Goal: Transaction & Acquisition: Purchase product/service

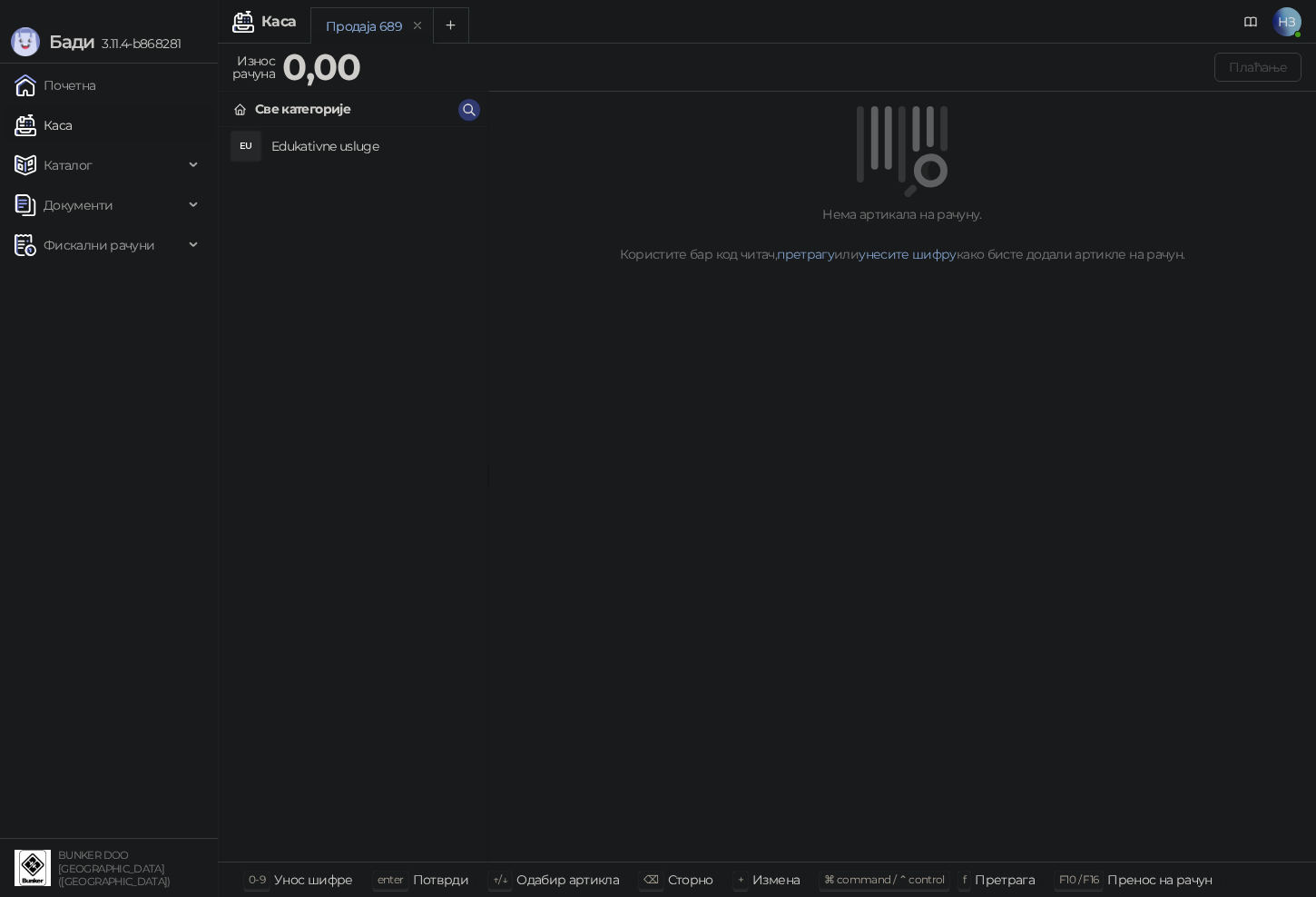
click at [307, 146] on h4 "Edukativne usluge" at bounding box center [373, 146] width 202 height 29
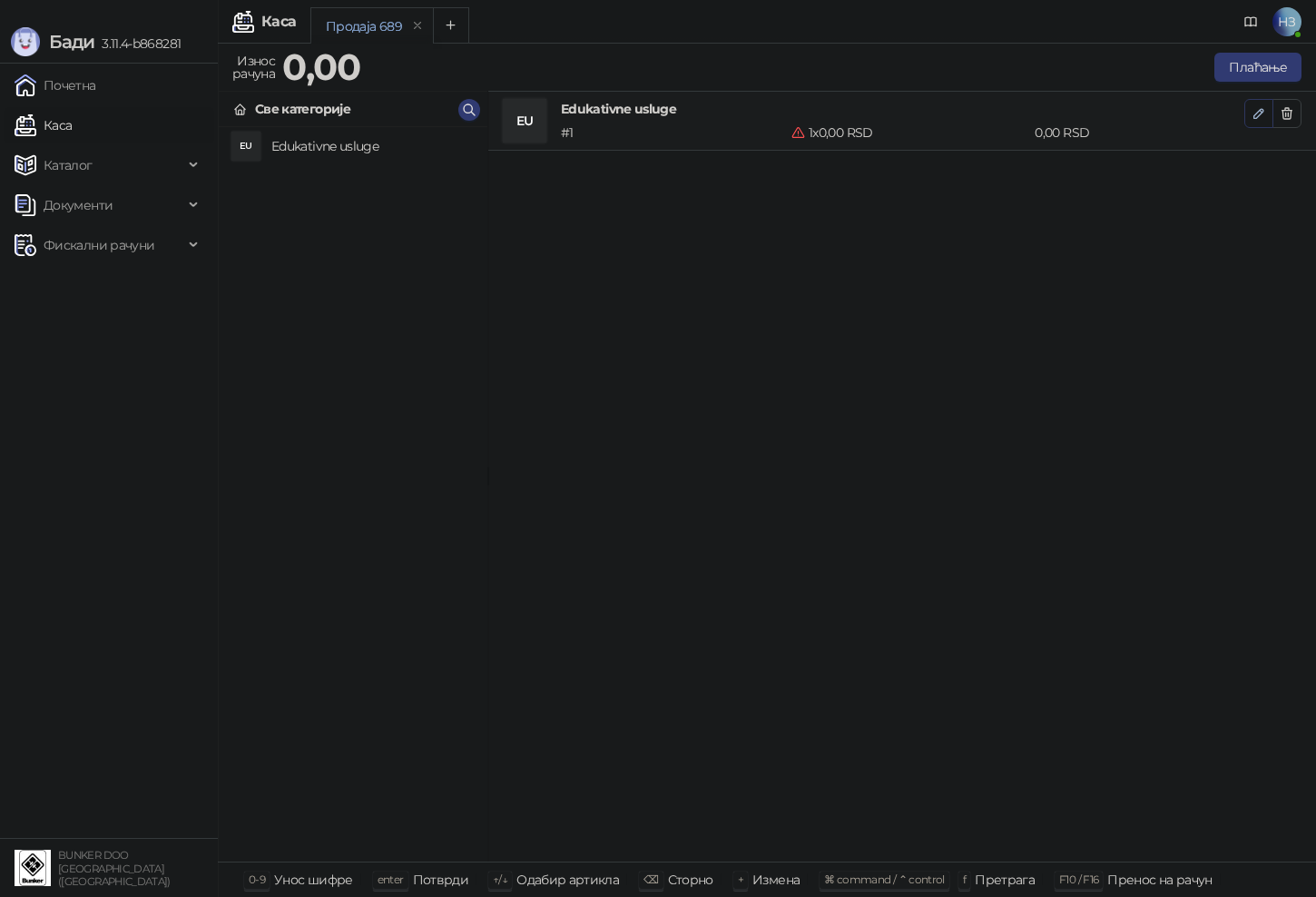
click at [1257, 112] on icon "button" at bounding box center [1259, 114] width 9 height 9
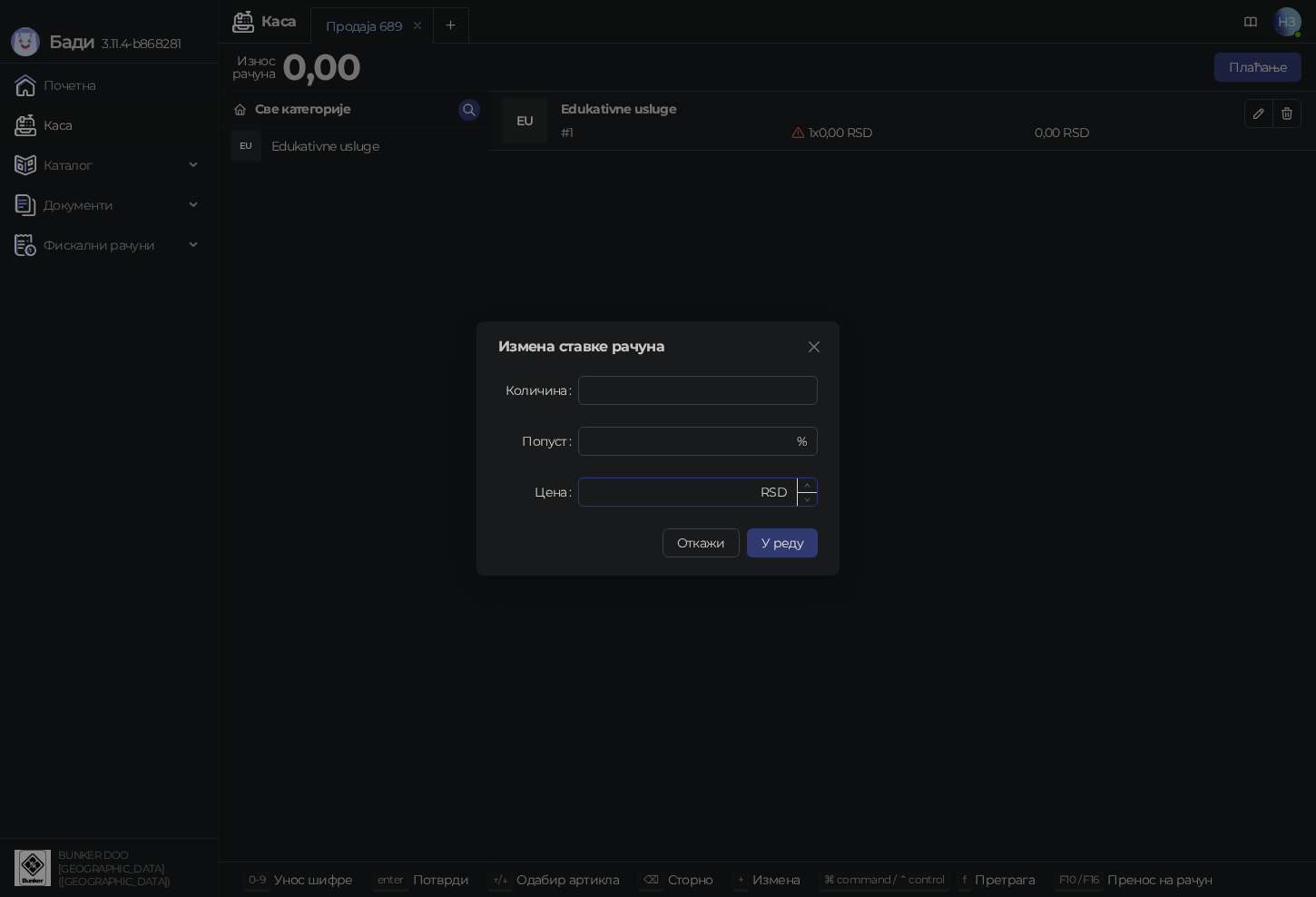
click at [630, 491] on input "*" at bounding box center [673, 491] width 168 height 27
drag, startPoint x: 617, startPoint y: 489, endPoint x: 585, endPoint y: 488, distance: 32.0
click at [585, 488] on div "* RSD" at bounding box center [698, 491] width 240 height 29
type input "****"
click at [782, 551] on button "У реду" at bounding box center [783, 543] width 71 height 29
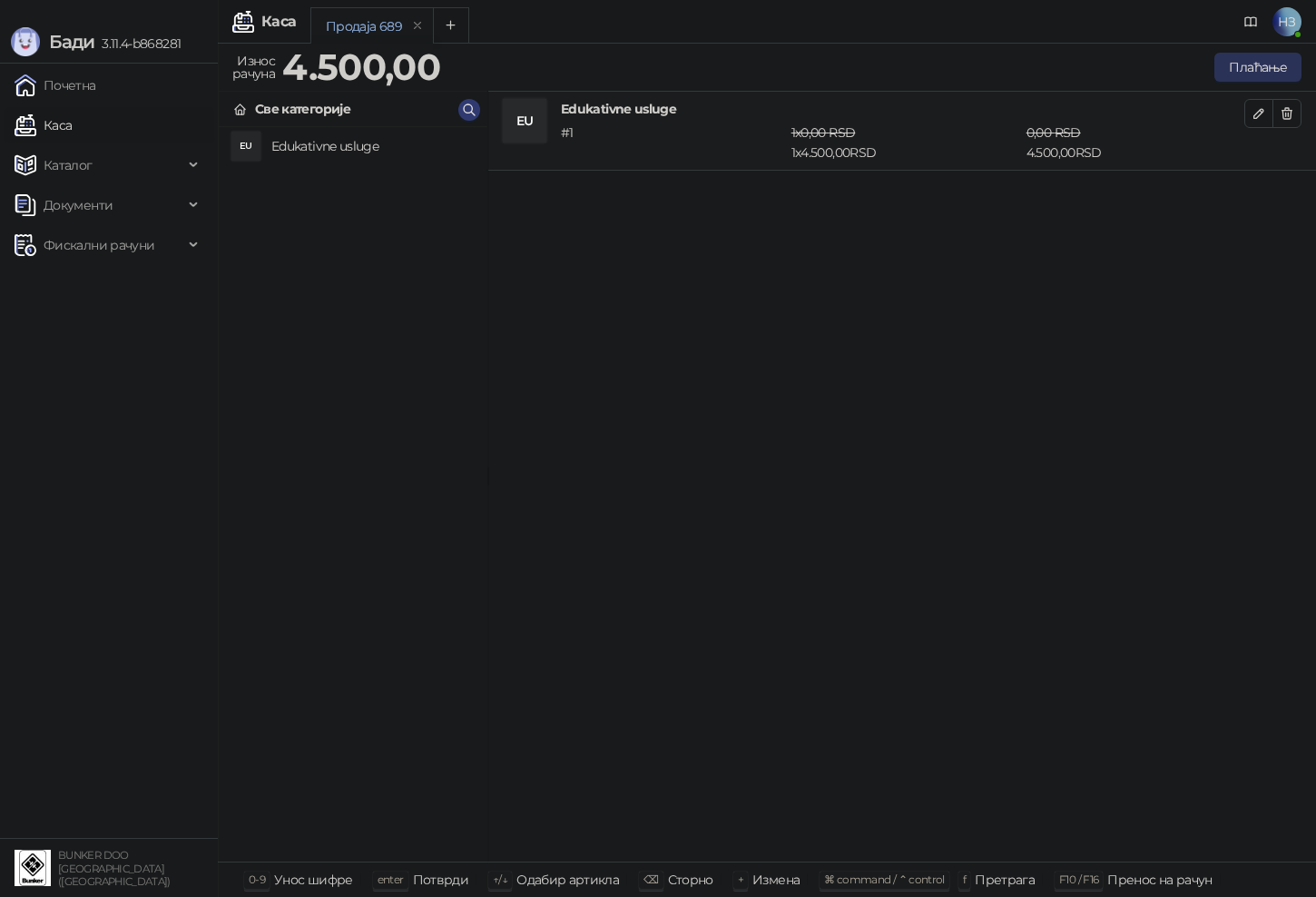
click at [1258, 63] on button "Плаћање" at bounding box center [1257, 66] width 87 height 29
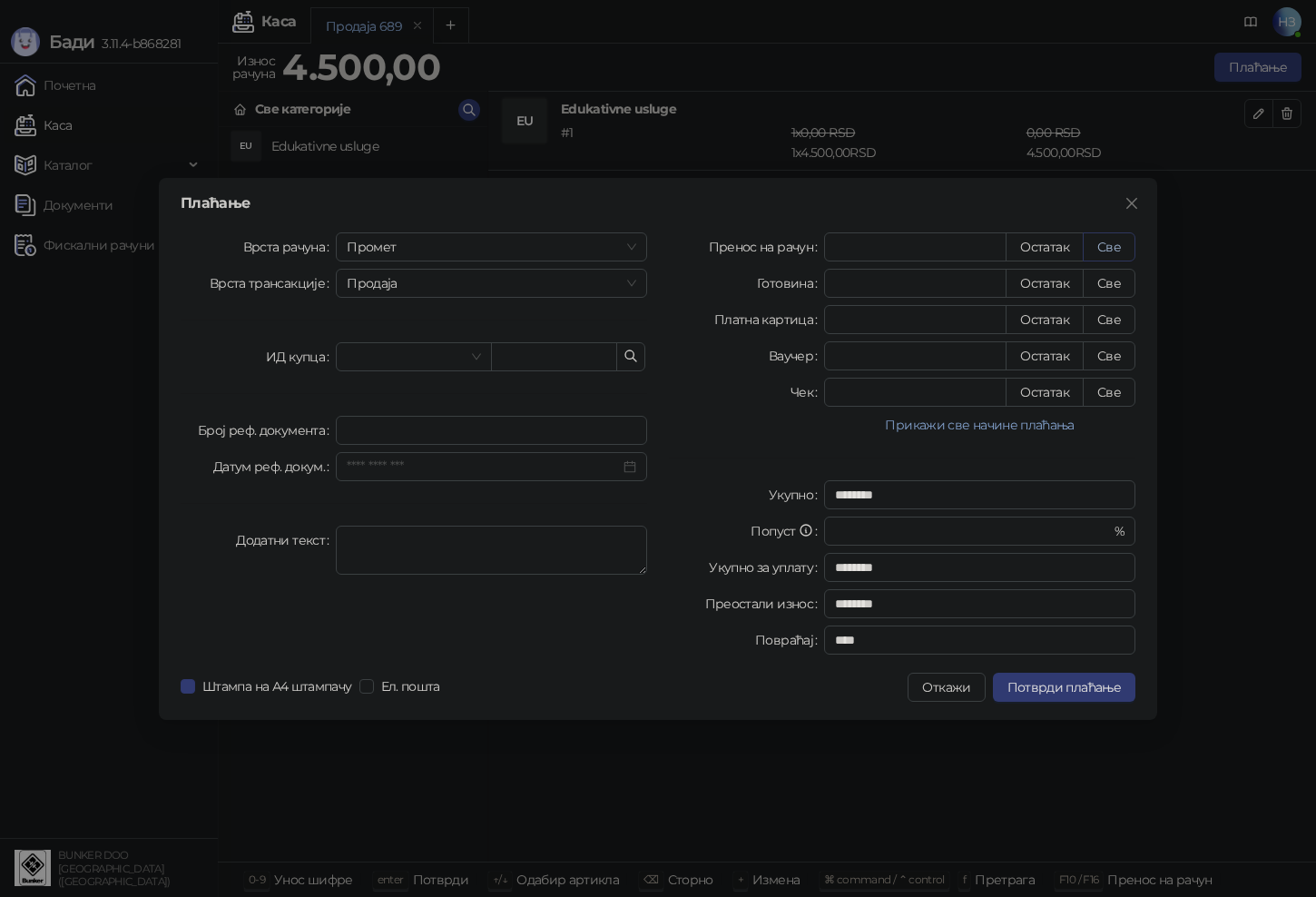
click at [1107, 247] on button "Све" at bounding box center [1110, 247] width 52 height 29
type input "****"
click at [1073, 687] on span "Потврди плаћање" at bounding box center [1064, 687] width 113 height 16
